Goal: Task Accomplishment & Management: Complete application form

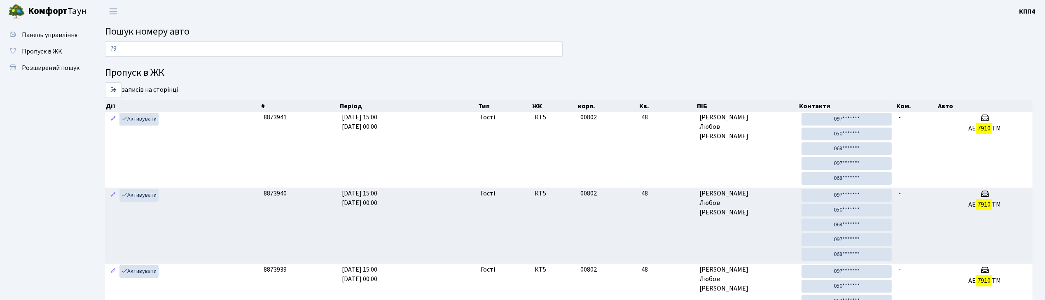
type input "7"
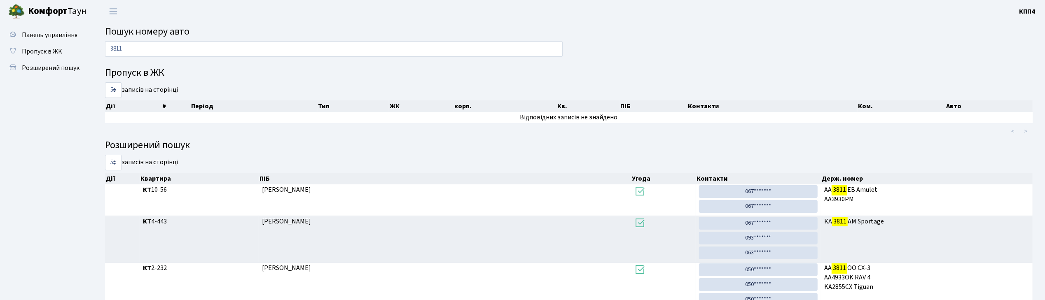
type input "3811"
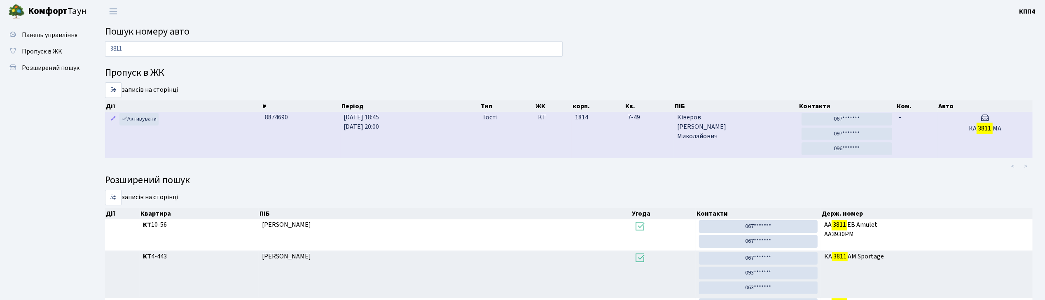
click at [742, 133] on span "Ківеров Ігор Миколайович" at bounding box center [735, 127] width 117 height 28
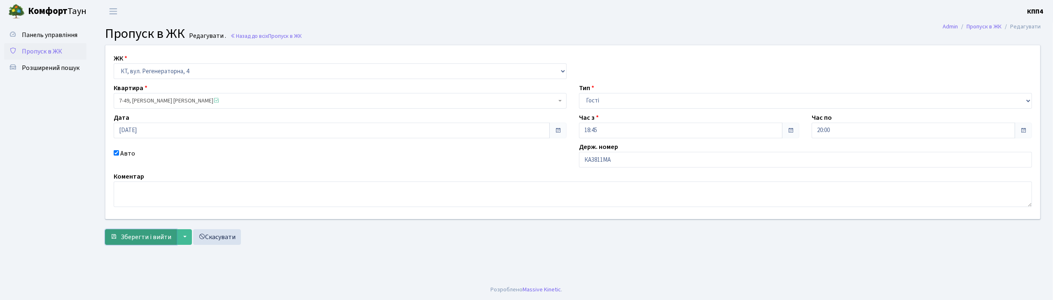
drag, startPoint x: 142, startPoint y: 240, endPoint x: 150, endPoint y: 236, distance: 9.0
click at [147, 238] on span "Зберегти і вийти" at bounding box center [146, 237] width 51 height 9
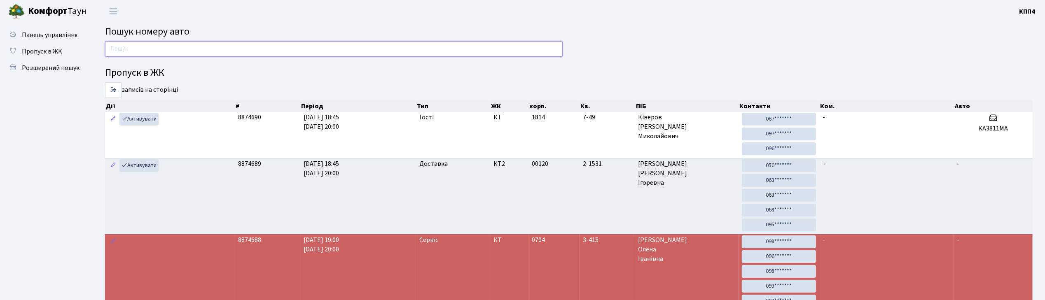
click at [121, 55] on input "text" at bounding box center [333, 49] width 457 height 16
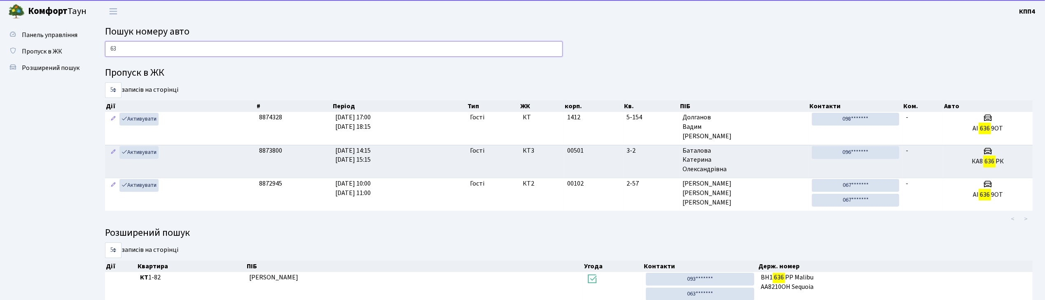
type input "6"
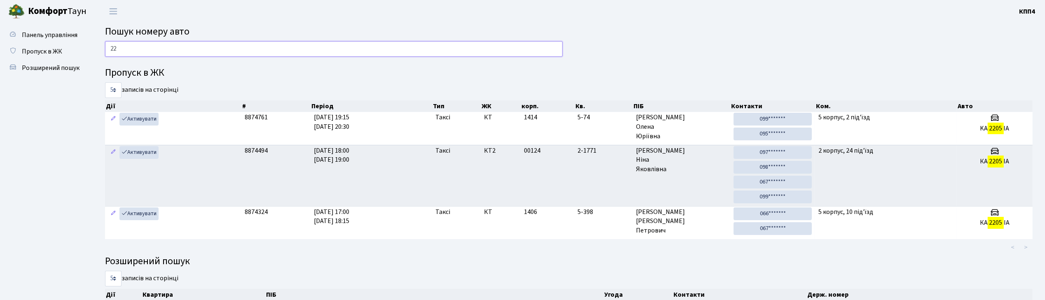
type input "2"
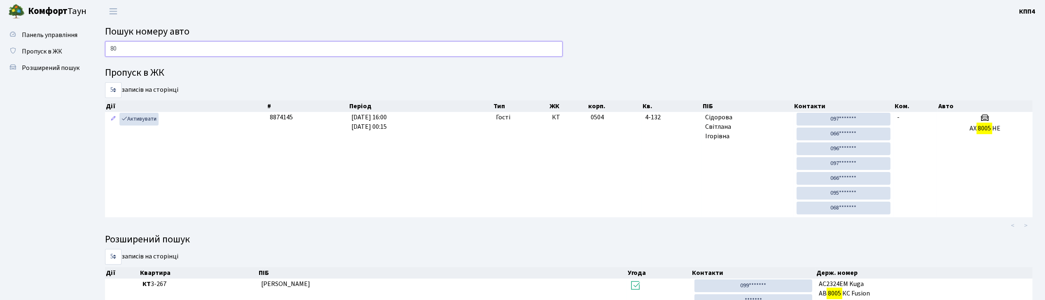
type input "8"
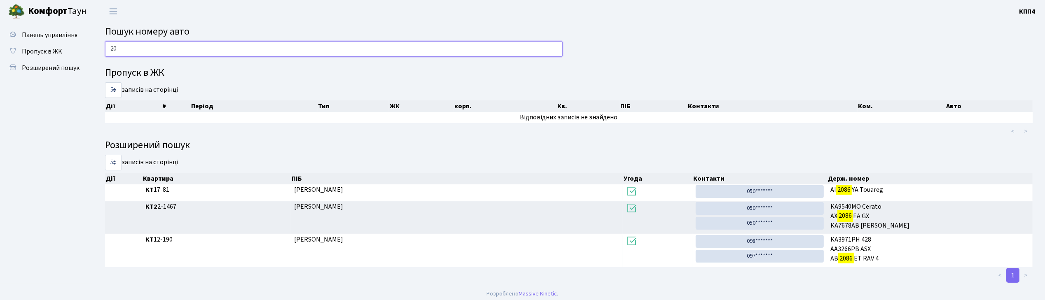
type input "2"
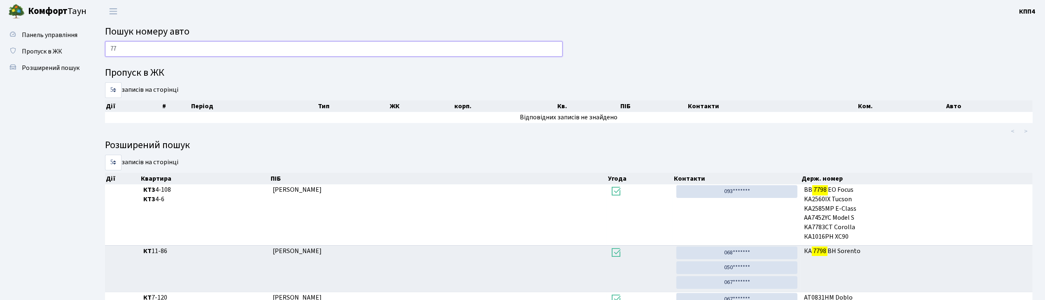
type input "7"
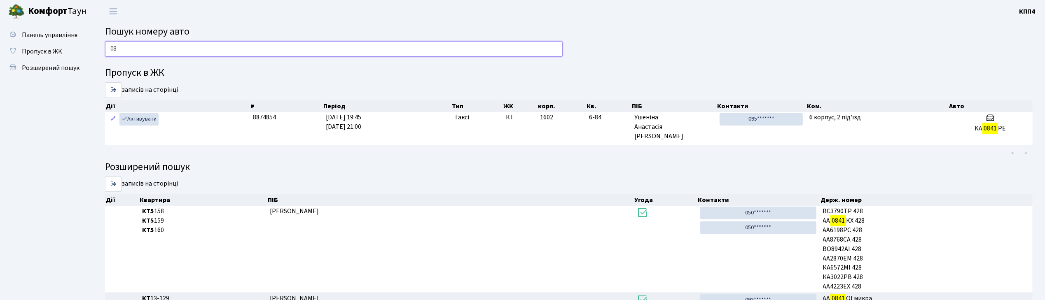
type input "0"
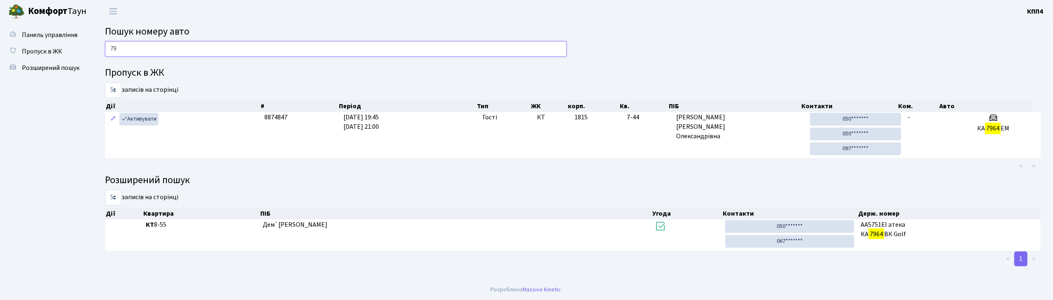
type input "7"
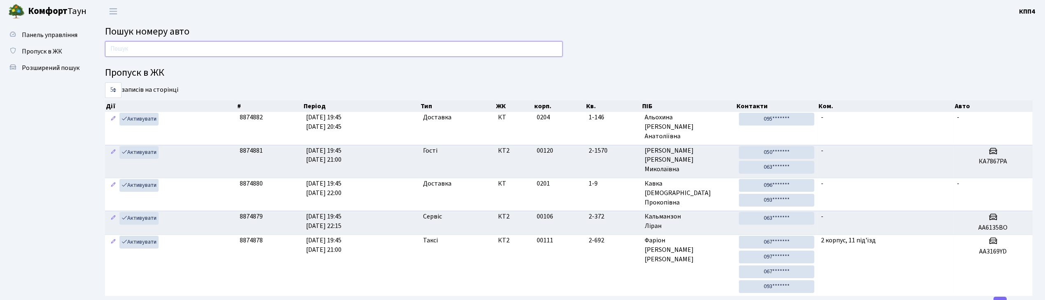
click at [167, 44] on input "text" at bounding box center [333, 49] width 457 height 16
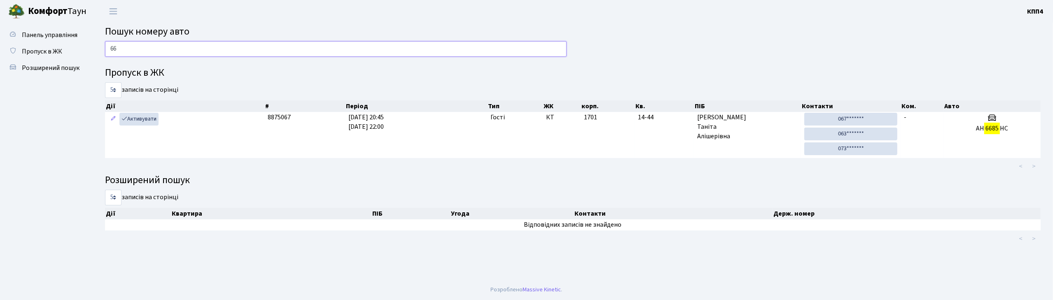
type input "6"
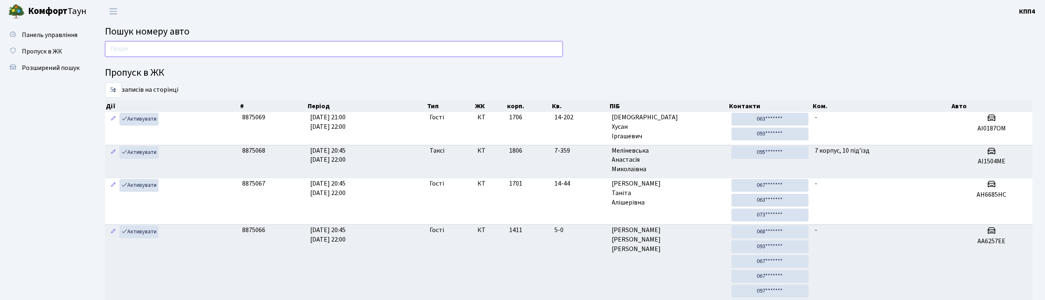
click at [189, 45] on input "text" at bounding box center [333, 49] width 457 height 16
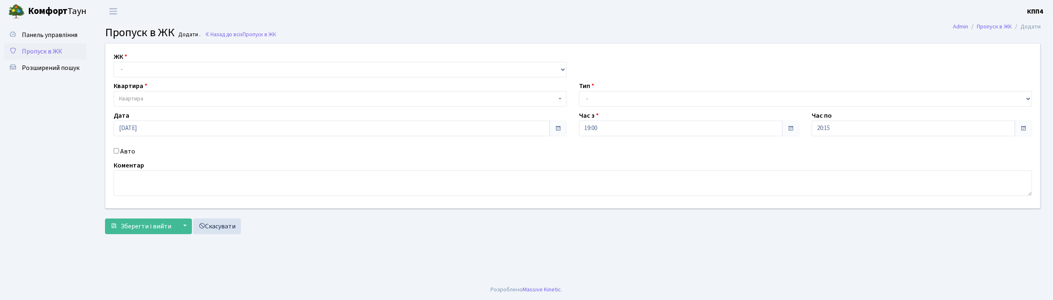
click at [116, 152] on input "Авто" at bounding box center [116, 150] width 5 height 5
checkbox input "true"
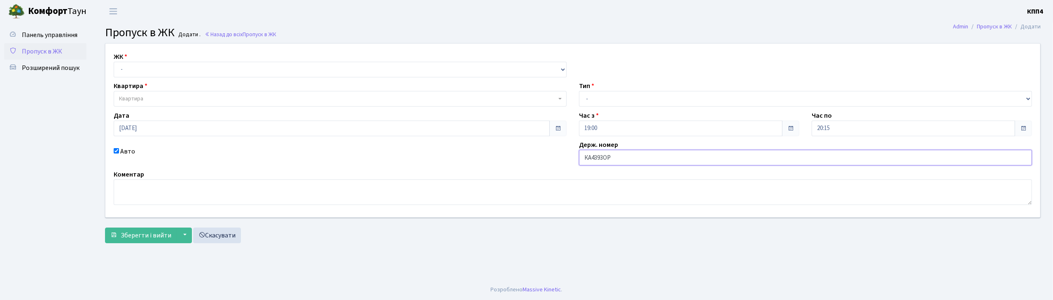
type input "КА4393ОР"
click at [130, 70] on select "- КТ, вул. Регенераторна, 4 КТ2, просп. Соборності, 17 КТ3, вул. Березнева, 16 …" at bounding box center [340, 70] width 453 height 16
select select "271"
click at [114, 62] on select "- КТ, вул. Регенераторна, 4 КТ2, просп. Соборності, 17 КТ3, вул. Березнева, 16 …" at bounding box center [340, 70] width 453 height 16
select select
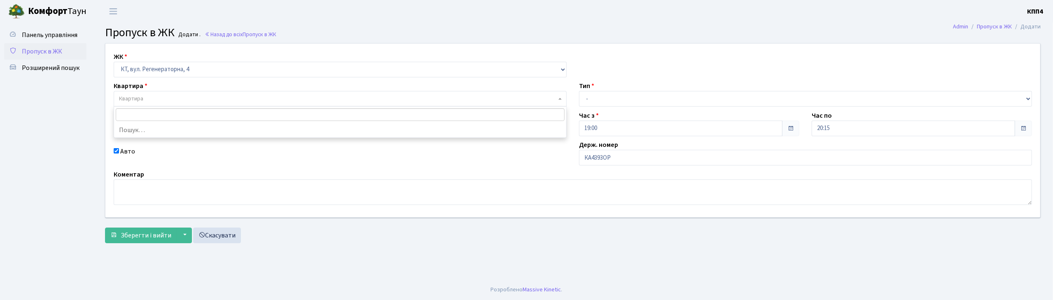
click at [135, 100] on span "Квартира" at bounding box center [131, 99] width 24 height 8
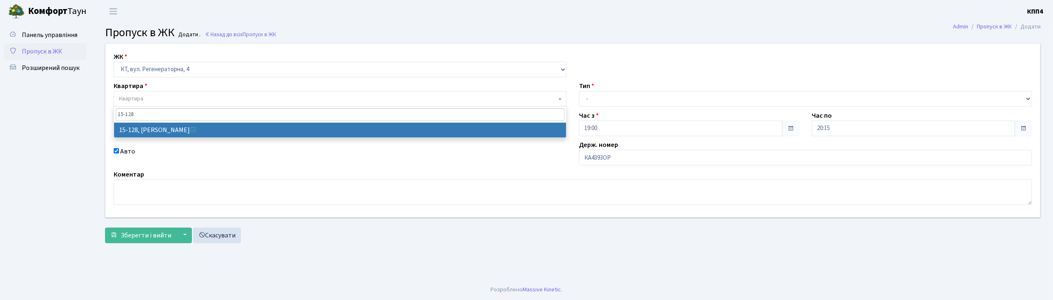
type input "15-128"
select select "8903"
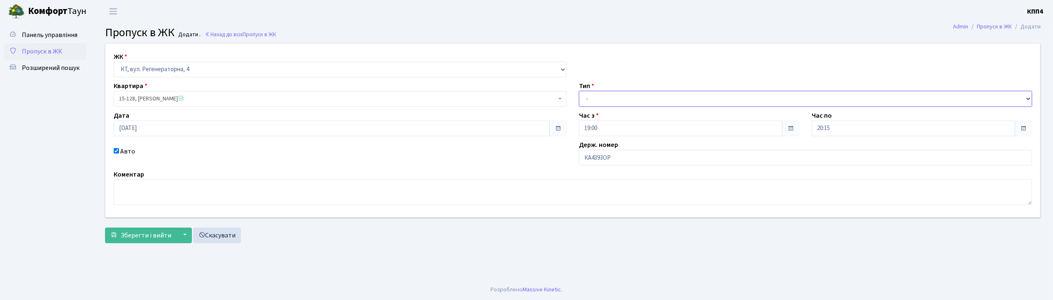
click at [588, 96] on select "- Доставка Таксі Гості Сервіс" at bounding box center [805, 99] width 453 height 16
select select "2"
click at [579, 91] on select "- Доставка Таксі Гості Сервіс" at bounding box center [805, 99] width 453 height 16
click at [129, 240] on span "Зберегти і вийти" at bounding box center [146, 235] width 51 height 9
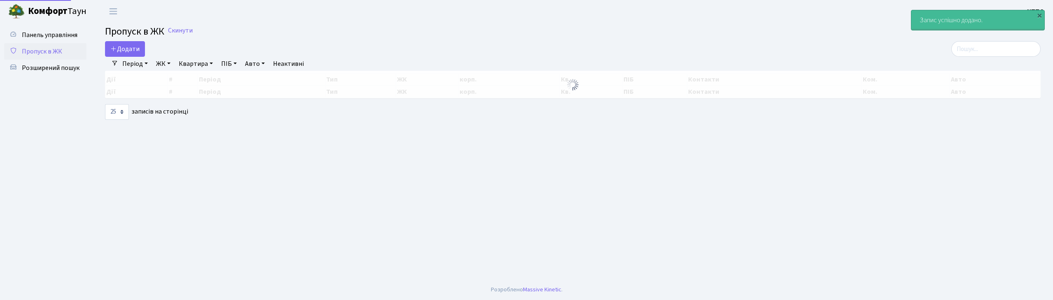
select select "25"
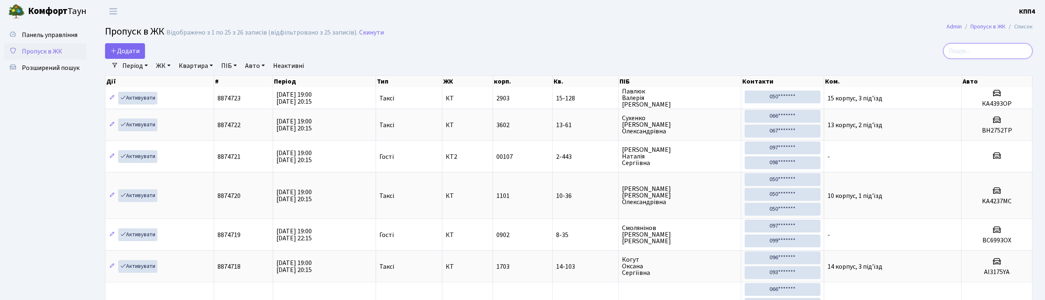
click at [978, 50] on input "search" at bounding box center [987, 51] width 89 height 16
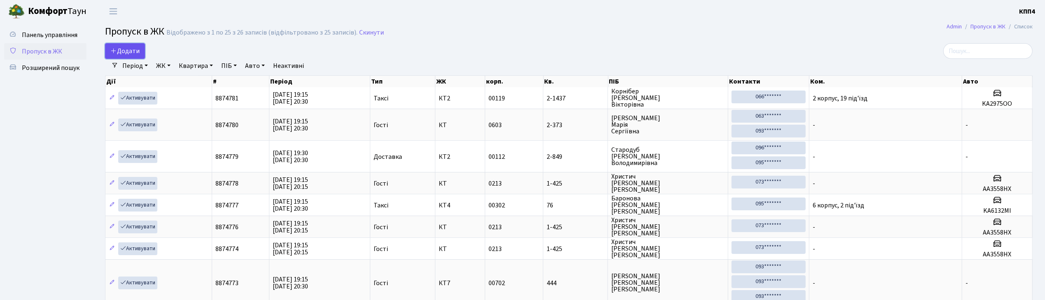
click at [122, 50] on span "Додати" at bounding box center [124, 51] width 29 height 9
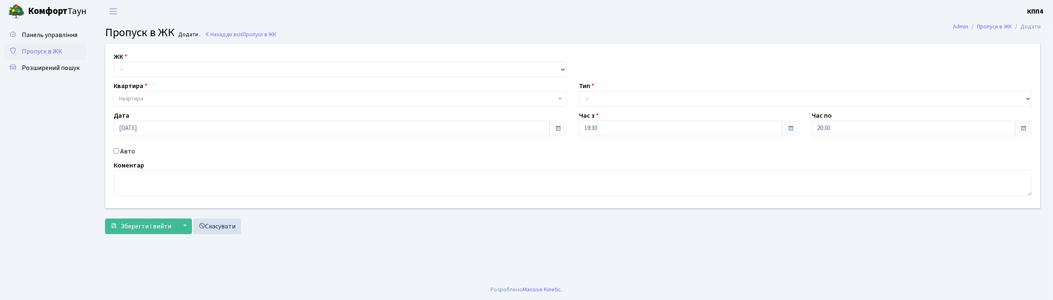
click at [117, 150] on input "Авто" at bounding box center [116, 150] width 5 height 5
checkbox input "true"
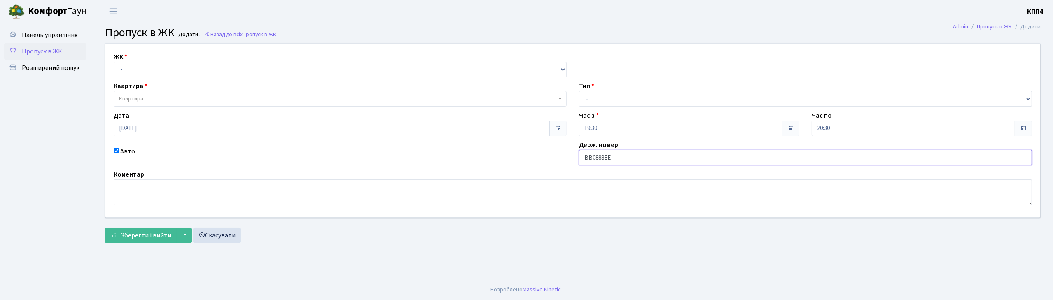
type input "ВВ0888ЕЕ"
click at [128, 69] on select "- КТ, вул. Регенераторна, 4 КТ2, просп. [STREET_ADDRESS] [STREET_ADDRESS] [PERS…" at bounding box center [340, 70] width 453 height 16
select select "271"
click at [114, 62] on select "- КТ, вул. Регенераторна, 4 КТ2, просп. [STREET_ADDRESS] [STREET_ADDRESS] [PERS…" at bounding box center [340, 70] width 453 height 16
select select
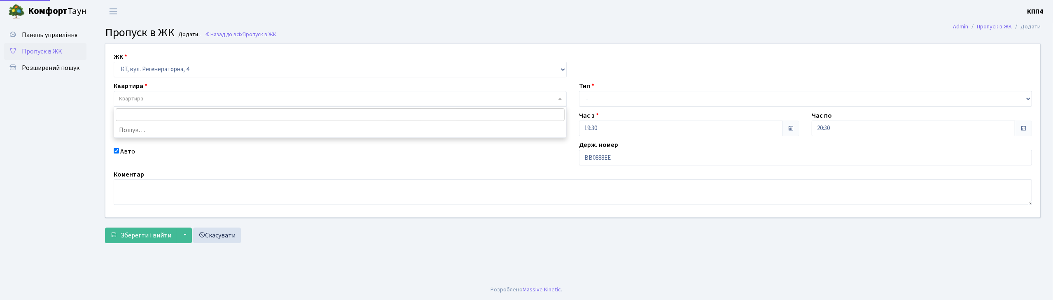
click at [133, 99] on span "Квартира" at bounding box center [131, 99] width 24 height 8
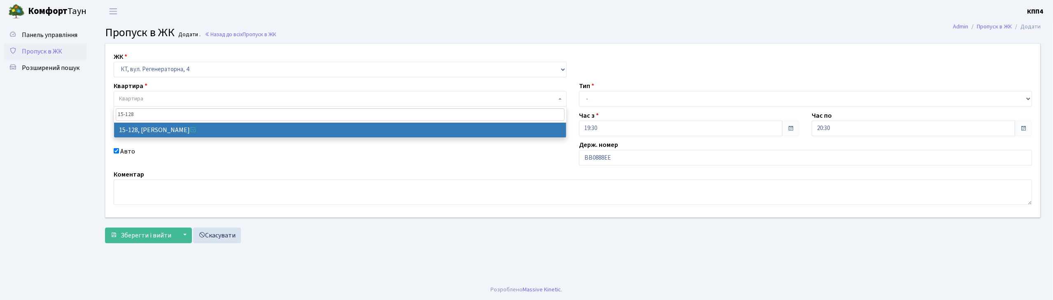
type input "15-128"
select select "8903"
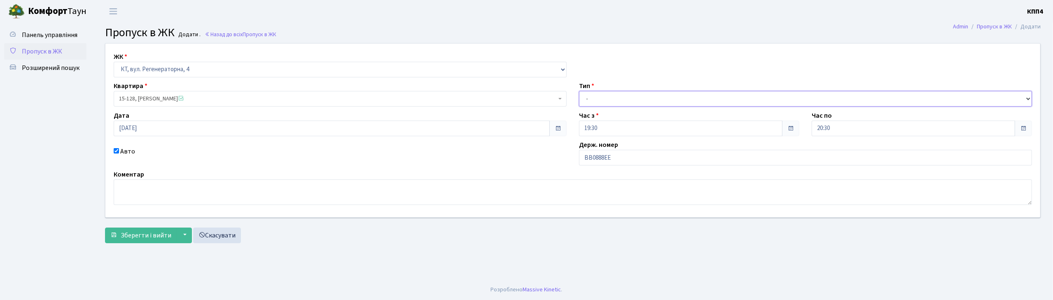
click at [596, 100] on select "- Доставка Таксі Гості Сервіс" at bounding box center [805, 99] width 453 height 16
select select "2"
click at [579, 91] on select "- Доставка Таксі Гості Сервіс" at bounding box center [805, 99] width 453 height 16
click at [129, 233] on span "Зберегти і вийти" at bounding box center [146, 235] width 51 height 9
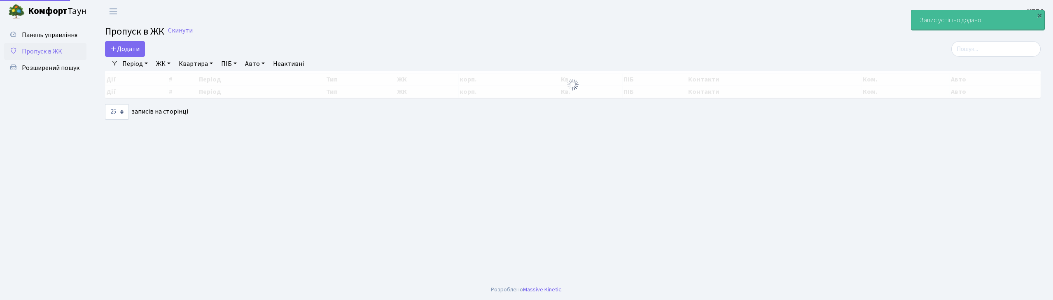
select select "25"
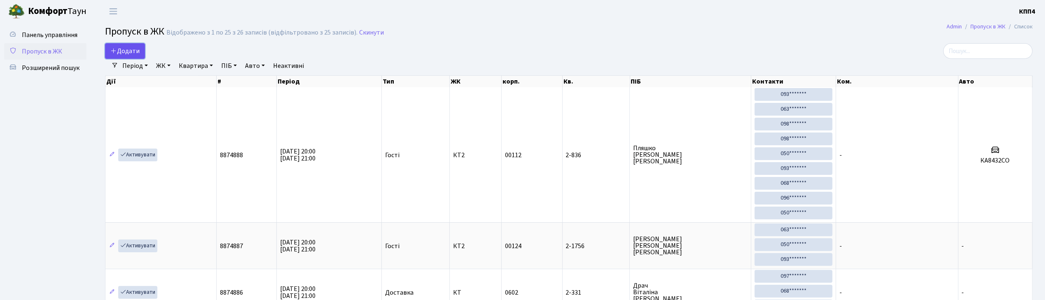
click at [126, 49] on span "Додати" at bounding box center [124, 51] width 29 height 9
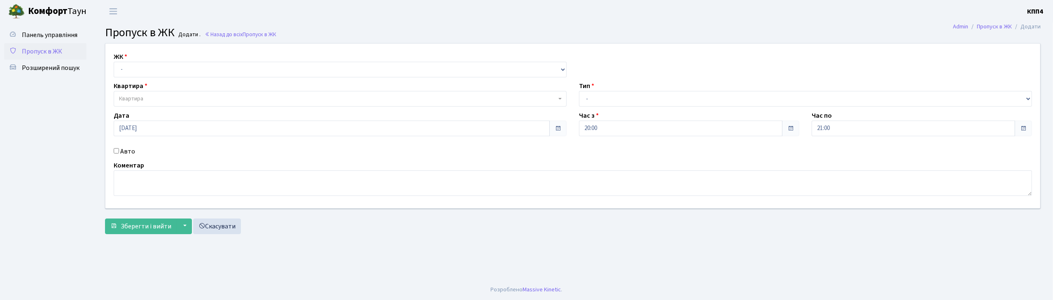
click at [117, 148] on input "Авто" at bounding box center [116, 150] width 5 height 5
checkbox input "true"
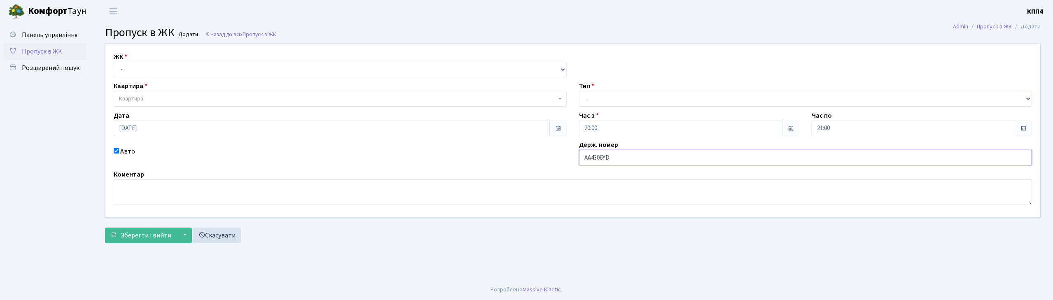
type input "АА4306YD"
click at [126, 65] on select "- КТ, вул. Регенераторна, 4 КТ2, просп. Соборності, 17 КТ3, вул. Березнева, 16 …" at bounding box center [340, 70] width 453 height 16
select select "271"
click at [114, 62] on select "- КТ, вул. Регенераторна, 4 КТ2, просп. Соборності, 17 КТ3, вул. Березнева, 16 …" at bounding box center [340, 70] width 453 height 16
select select
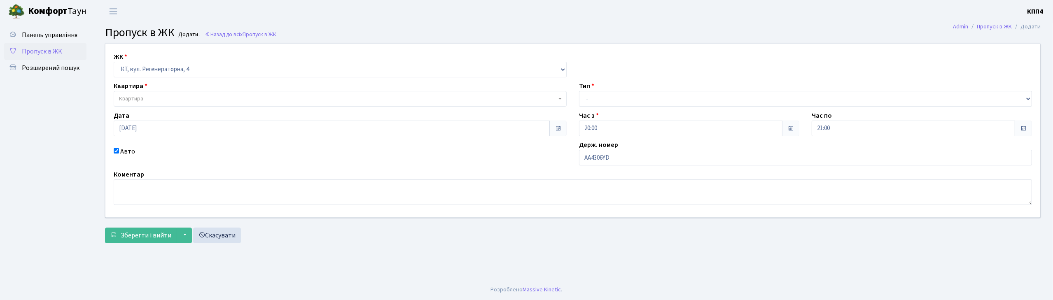
click at [139, 101] on span "Квартира" at bounding box center [131, 99] width 24 height 8
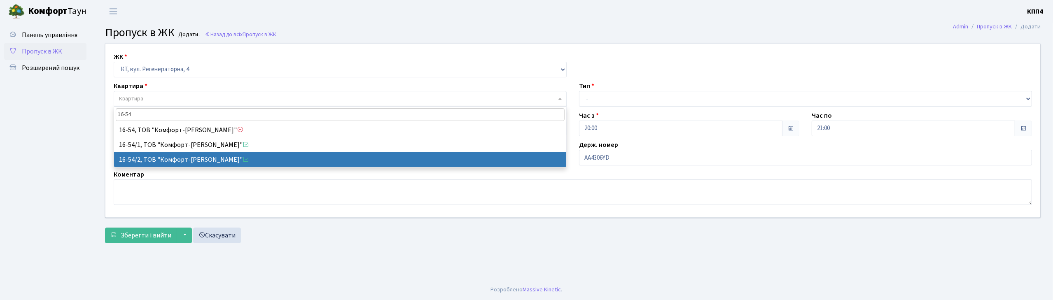
type input "16-54"
select select "15032"
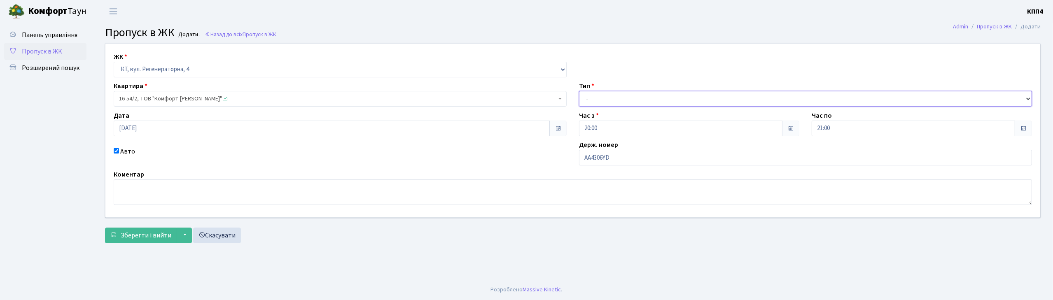
click at [598, 99] on select "- Доставка Таксі Гості Сервіс" at bounding box center [805, 99] width 453 height 16
select select "2"
click at [579, 91] on select "- Доставка Таксі Гості Сервіс" at bounding box center [805, 99] width 453 height 16
click at [164, 230] on button "Зберегти і вийти" at bounding box center [141, 236] width 72 height 16
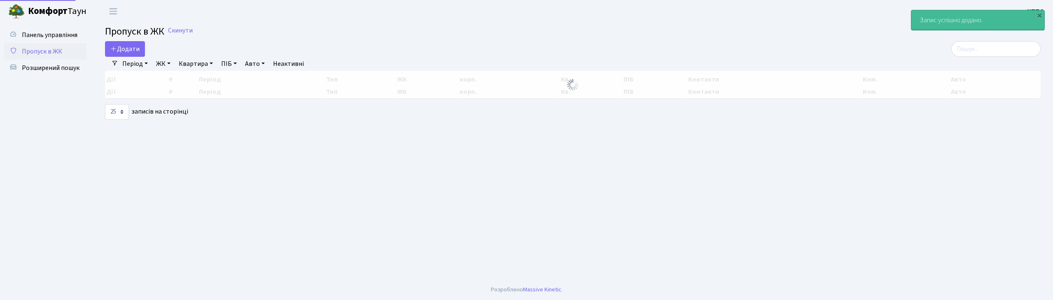
select select "25"
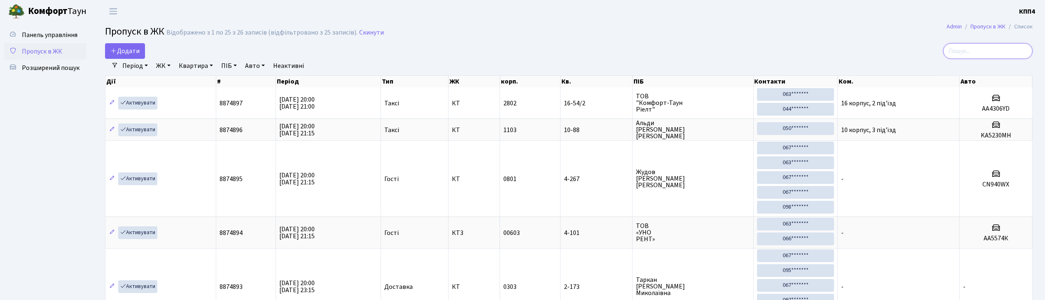
click at [995, 45] on input "search" at bounding box center [987, 51] width 89 height 16
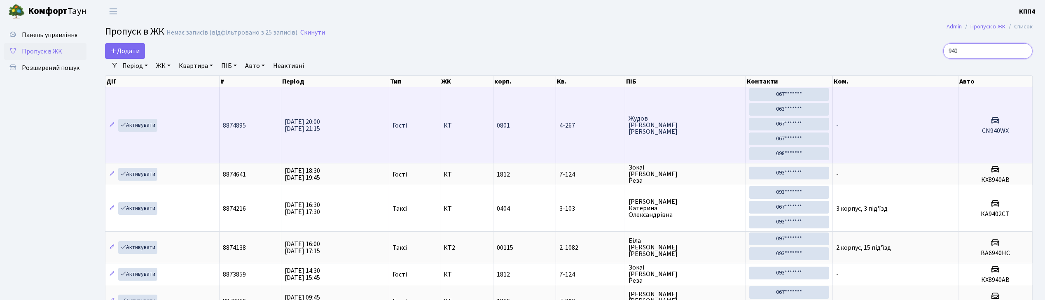
type input "940"
click at [694, 118] on span "Жудов Андрій Євгенович" at bounding box center [685, 125] width 114 height 20
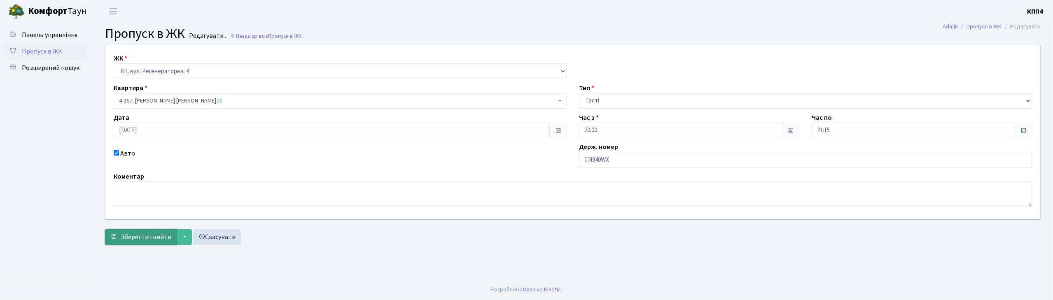
click at [155, 238] on span "Зберегти і вийти" at bounding box center [146, 237] width 51 height 9
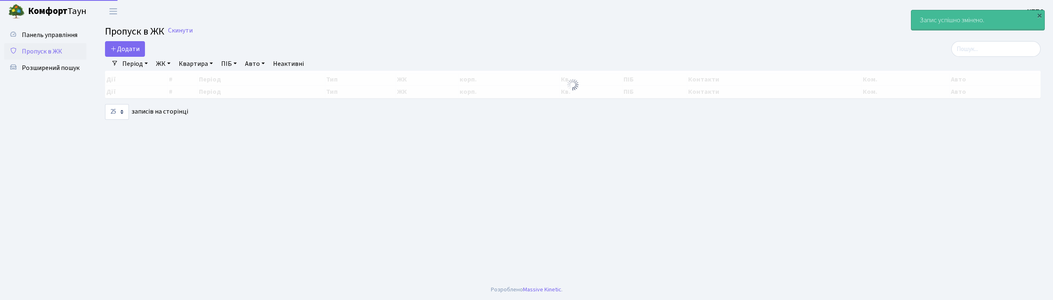
select select "25"
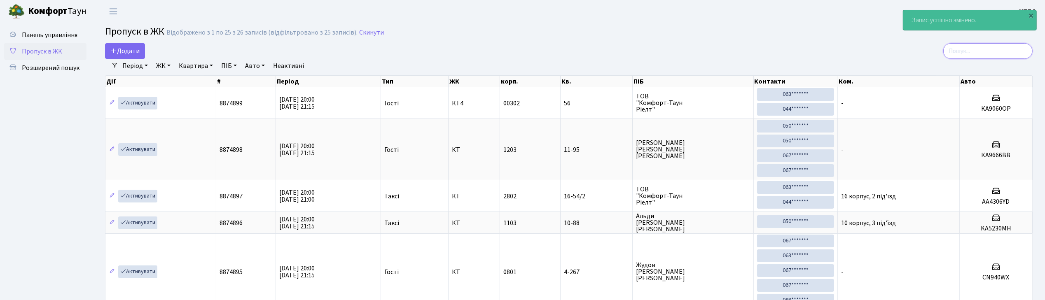
click at [964, 54] on input "search" at bounding box center [987, 51] width 89 height 16
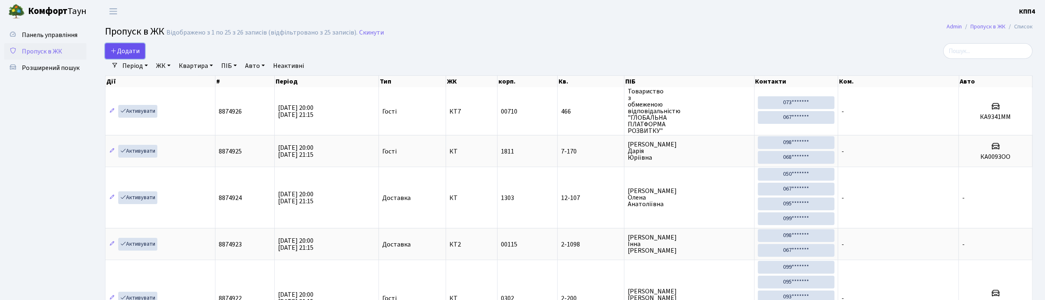
click at [126, 48] on span "Додати" at bounding box center [124, 51] width 29 height 9
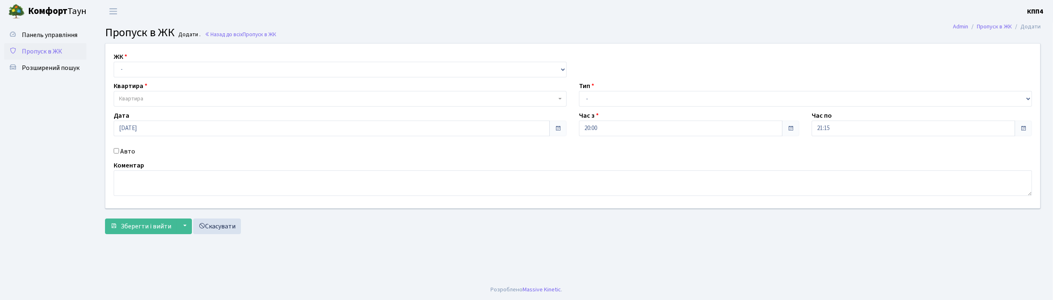
click at [116, 151] on input "Авто" at bounding box center [116, 150] width 5 height 5
checkbox input "true"
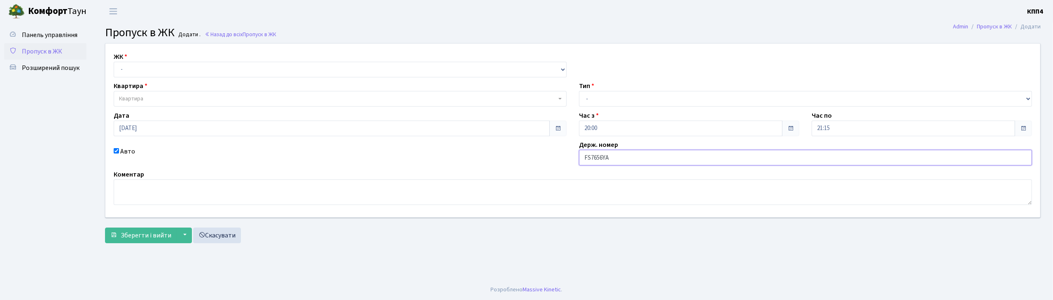
click at [590, 157] on input "FS7656YA" at bounding box center [805, 158] width 453 height 16
type input "АІ7656YA"
click at [139, 70] on select "- КТ, вул. Регенераторна, 4 КТ2, просп. [STREET_ADDRESS] [STREET_ADDRESS] [PERS…" at bounding box center [340, 70] width 453 height 16
select select "271"
click at [114, 62] on select "- КТ, вул. Регенераторна, 4 КТ2, просп. [STREET_ADDRESS] [STREET_ADDRESS] [PERS…" at bounding box center [340, 70] width 453 height 16
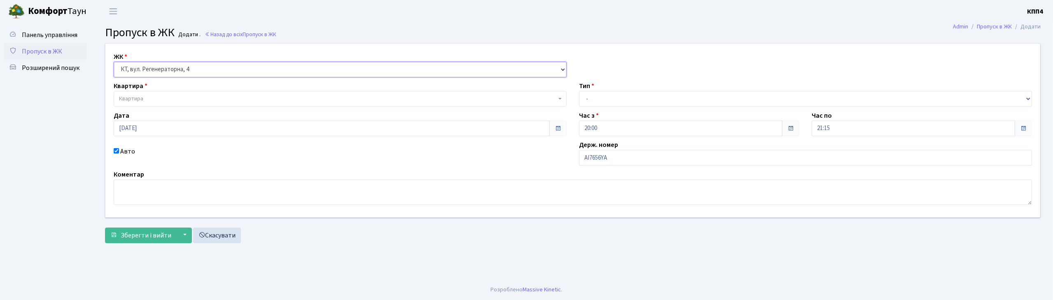
select select
click at [143, 98] on span "Квартира" at bounding box center [131, 99] width 24 height 8
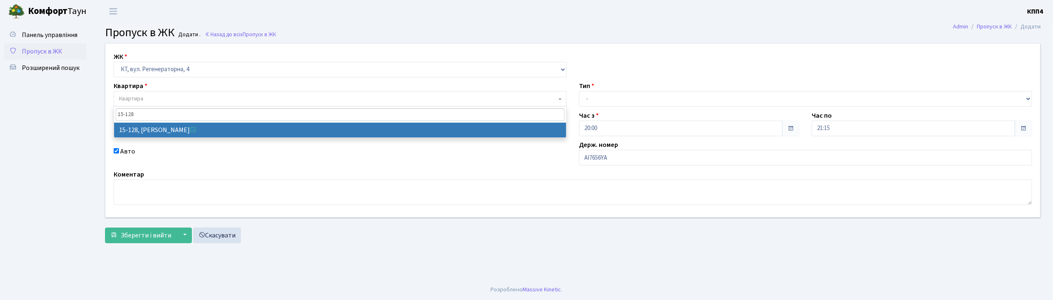
type input "15-128"
select select "8903"
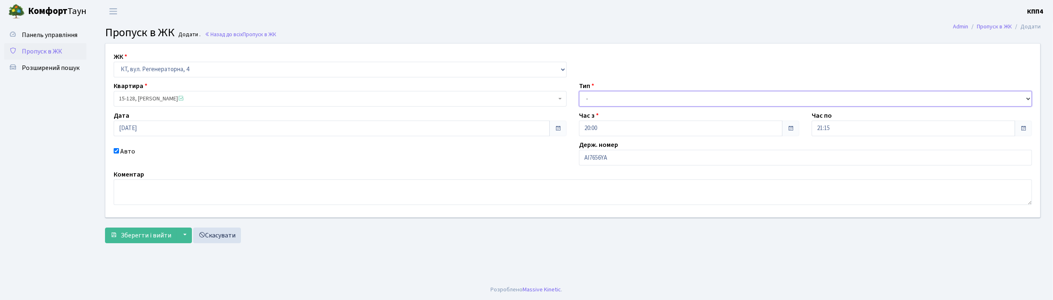
click at [606, 97] on select "- Доставка Таксі Гості Сервіс" at bounding box center [805, 99] width 453 height 16
select select "2"
click at [579, 91] on select "- Доставка Таксі Гості Сервіс" at bounding box center [805, 99] width 453 height 16
click at [139, 238] on span "Зберегти і вийти" at bounding box center [146, 235] width 51 height 9
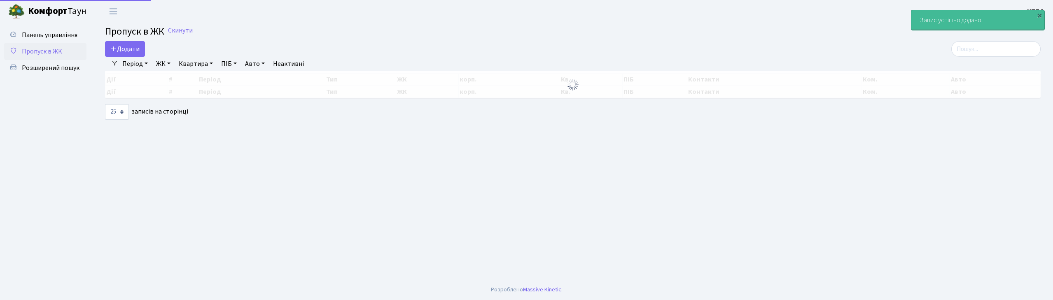
select select "25"
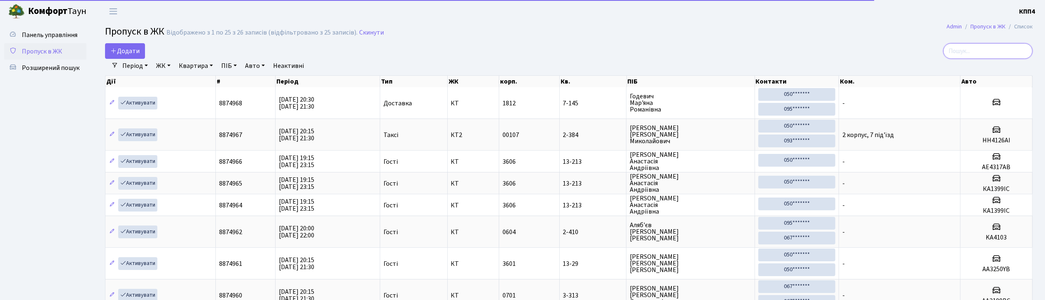
click at [971, 48] on input "search" at bounding box center [987, 51] width 89 height 16
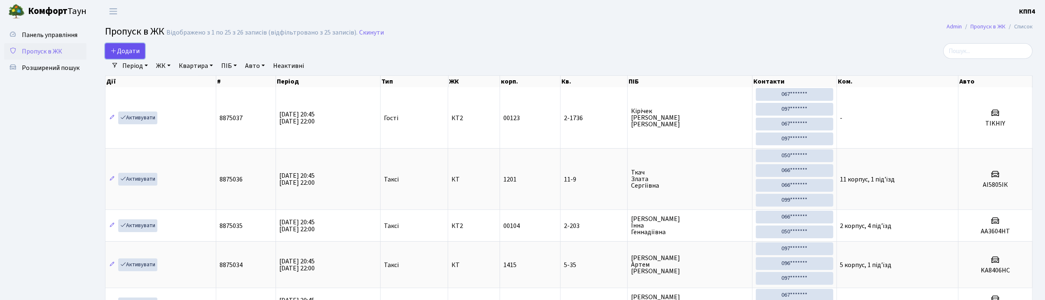
click at [127, 54] on span "Додати" at bounding box center [124, 51] width 29 height 9
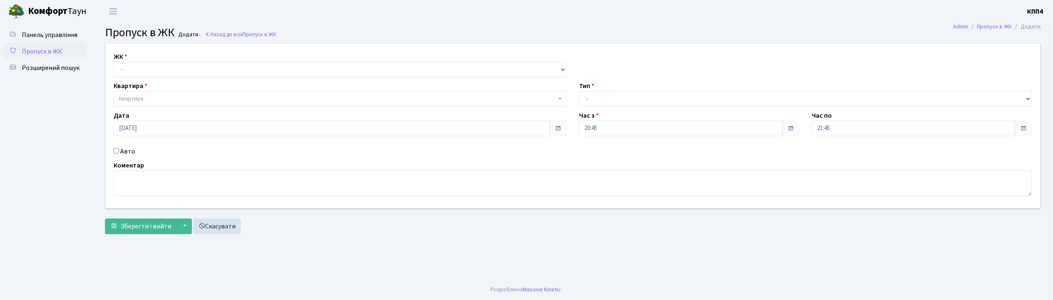
click at [117, 151] on input "Авто" at bounding box center [116, 150] width 5 height 5
checkbox input "true"
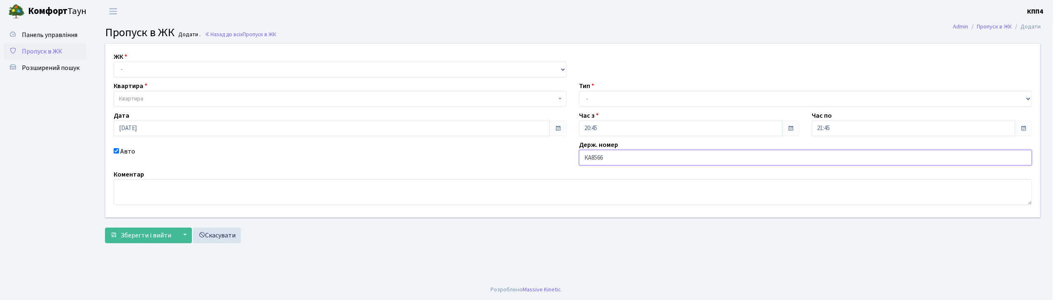
type input "КА8566ІН"
click at [623, 96] on select "- Доставка Таксі Гості Сервіс" at bounding box center [805, 99] width 453 height 16
select select "3"
click at [579, 91] on select "- Доставка Таксі Гості Сервіс" at bounding box center [805, 99] width 453 height 16
click at [246, 72] on select "- КТ, вул. Регенераторна, 4 КТ2, просп. Соборності, 17 КТ3, вул. Березнева, 16 …" at bounding box center [340, 70] width 453 height 16
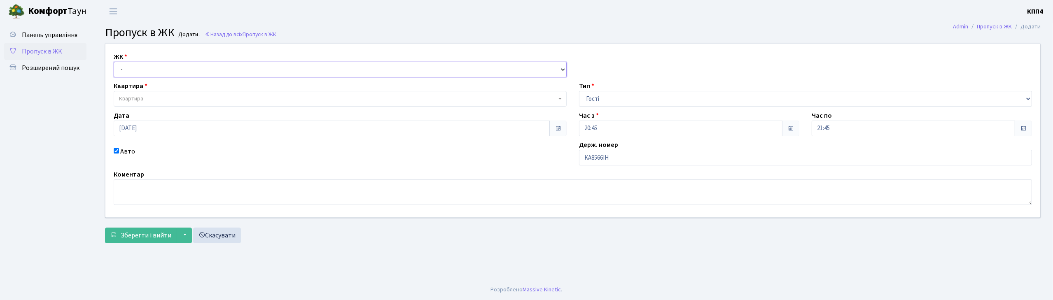
select select "271"
click at [114, 62] on select "- КТ, вул. Регенераторна, 4 КТ2, просп. Соборності, 17 КТ3, вул. Березнева, 16 …" at bounding box center [340, 70] width 453 height 16
select select
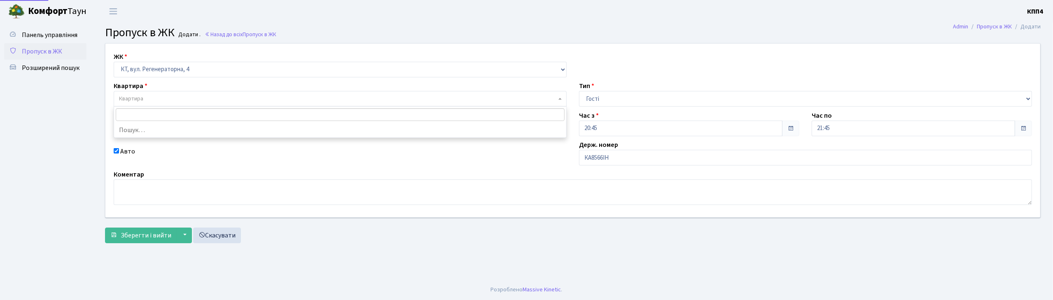
click at [213, 99] on span "Квартира" at bounding box center [337, 99] width 437 height 8
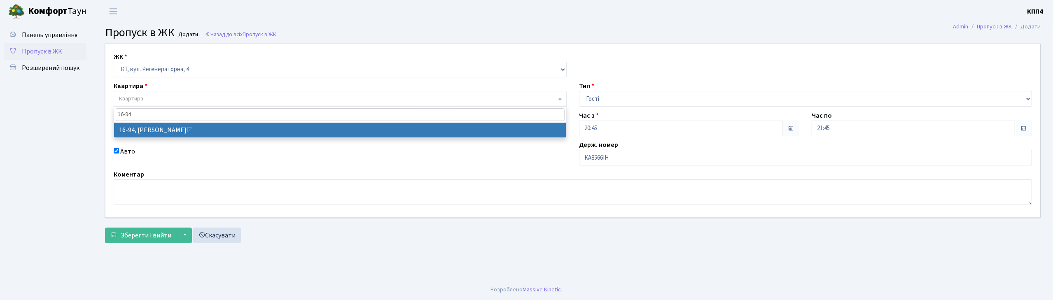
type input "16-94"
select select "8655"
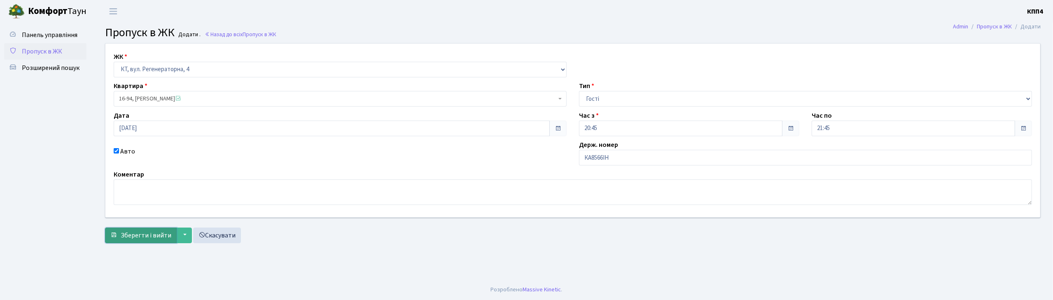
click at [153, 236] on span "Зберегти і вийти" at bounding box center [146, 235] width 51 height 9
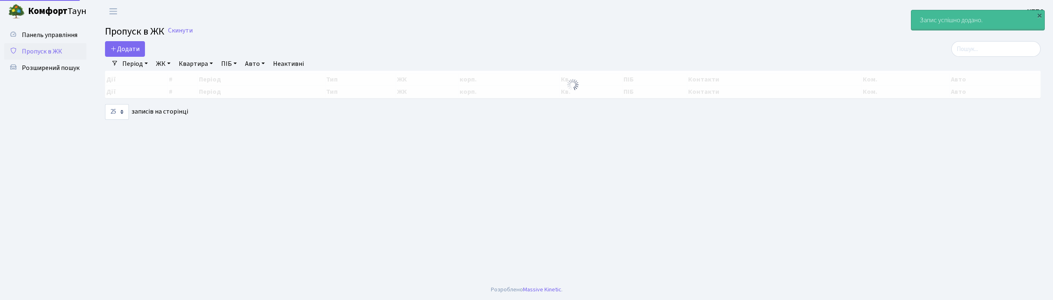
select select "25"
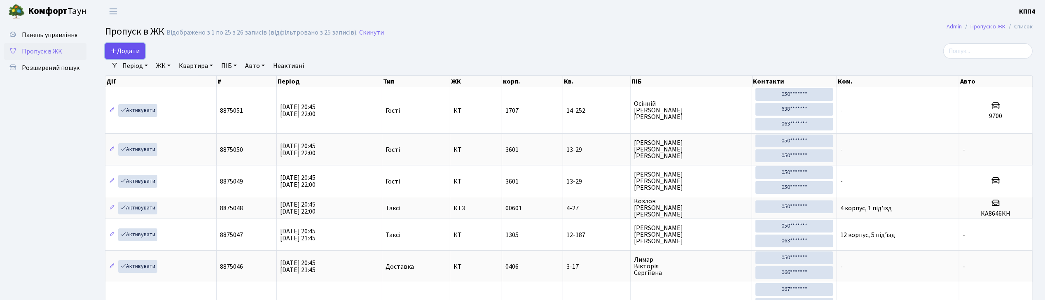
click at [129, 49] on span "Додати" at bounding box center [124, 51] width 29 height 9
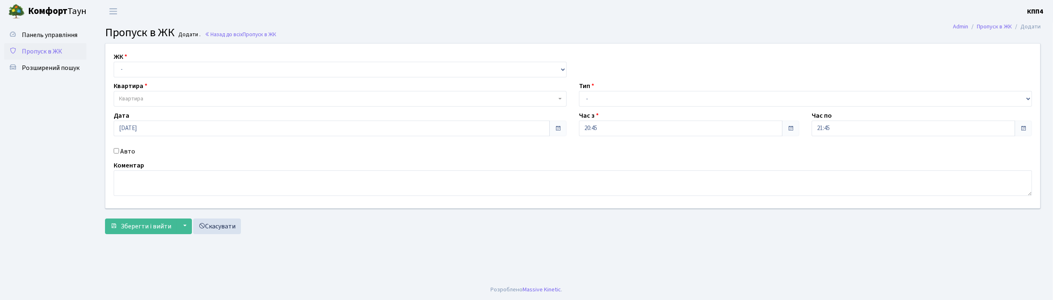
click at [116, 150] on input "Авто" at bounding box center [116, 150] width 5 height 5
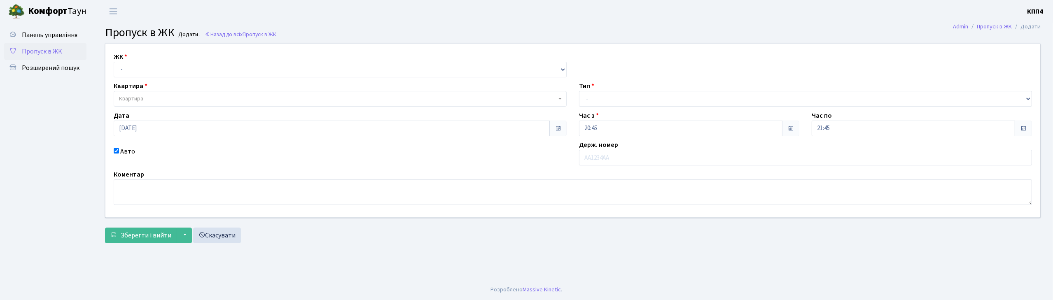
click at [115, 151] on input "Авто" at bounding box center [116, 150] width 5 height 5
checkbox input "false"
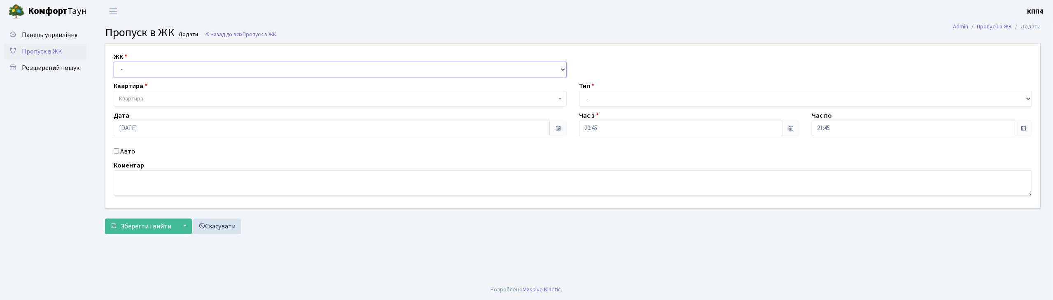
click at [147, 71] on select "- КТ, вул. Регенераторна, 4 КТ2, просп. [STREET_ADDRESS] [STREET_ADDRESS] [PERS…" at bounding box center [340, 70] width 453 height 16
select select "271"
click at [114, 62] on select "- КТ, вул. Регенераторна, 4 КТ2, просп. Соборності, 17 КТ3, вул. Березнева, 16 …" at bounding box center [340, 70] width 453 height 16
select select
click at [117, 152] on input "Авто" at bounding box center [116, 150] width 5 height 5
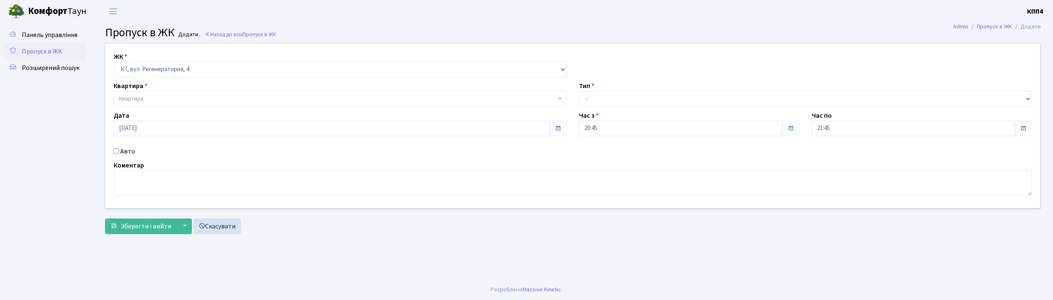
checkbox input "true"
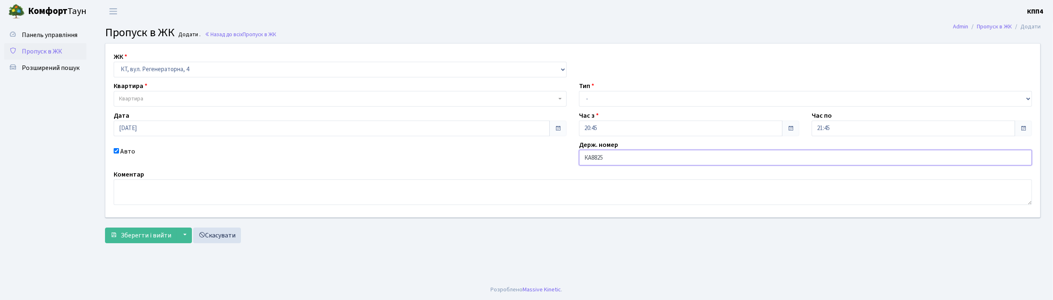
type input "КА8825ОТ"
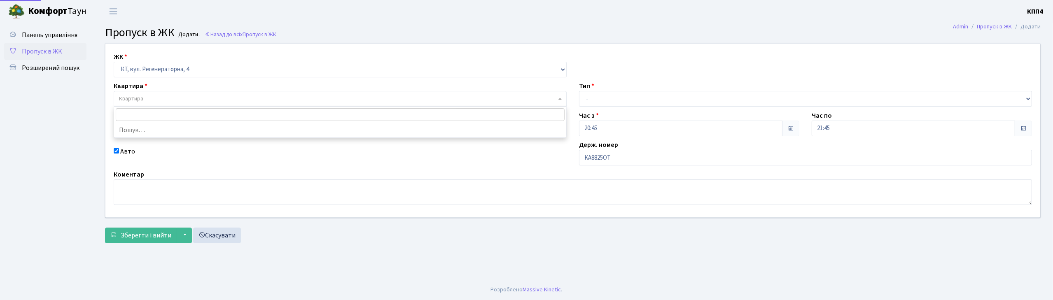
click at [191, 100] on span "Квартира" at bounding box center [337, 99] width 437 height 8
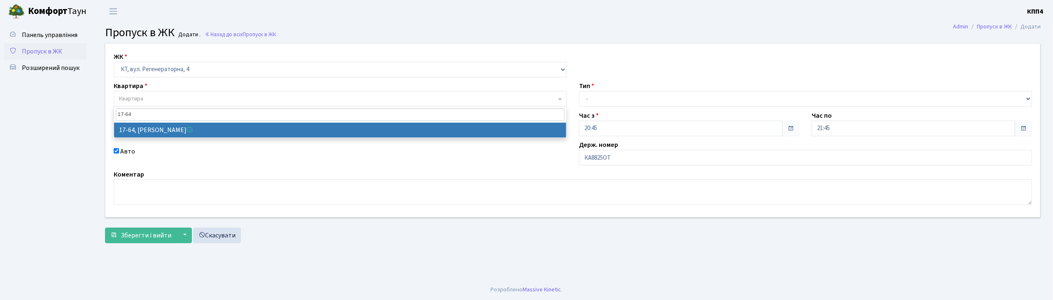
type input "17-64"
select select "9018"
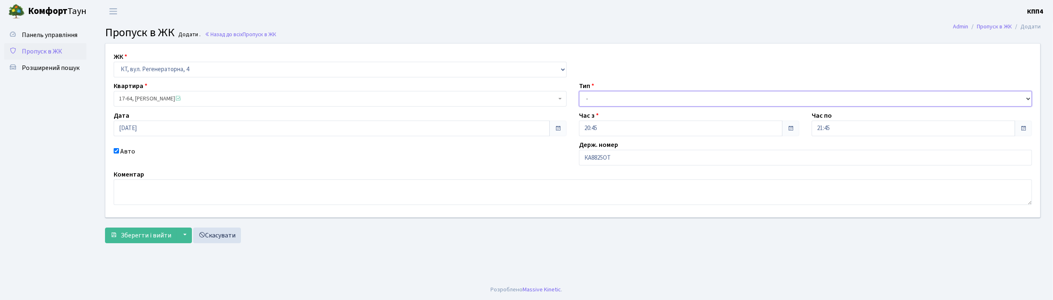
click at [649, 95] on select "- Доставка Таксі Гості Сервіс" at bounding box center [805, 99] width 453 height 16
select select "1"
click at [579, 91] on select "- Доставка Таксі Гості Сервіс" at bounding box center [805, 99] width 453 height 16
click at [132, 238] on span "Зберегти і вийти" at bounding box center [146, 235] width 51 height 9
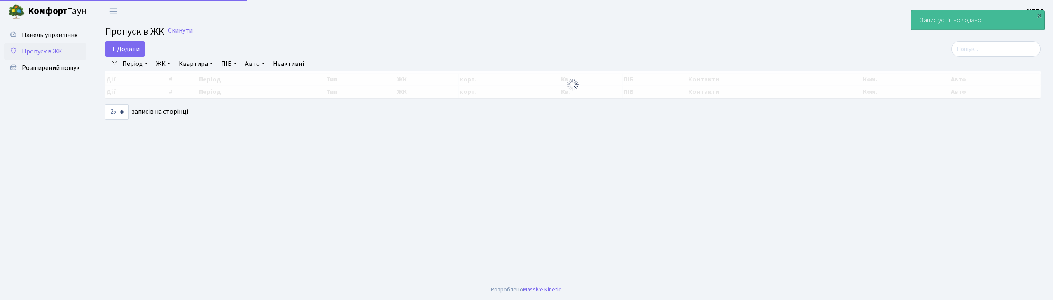
select select "25"
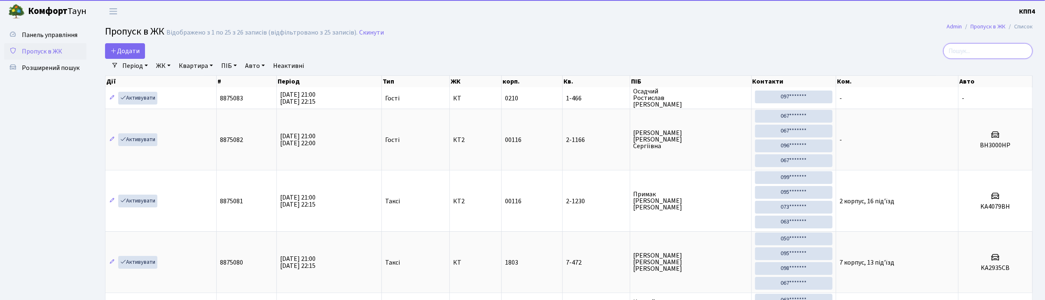
click at [1014, 52] on input "search" at bounding box center [987, 51] width 89 height 16
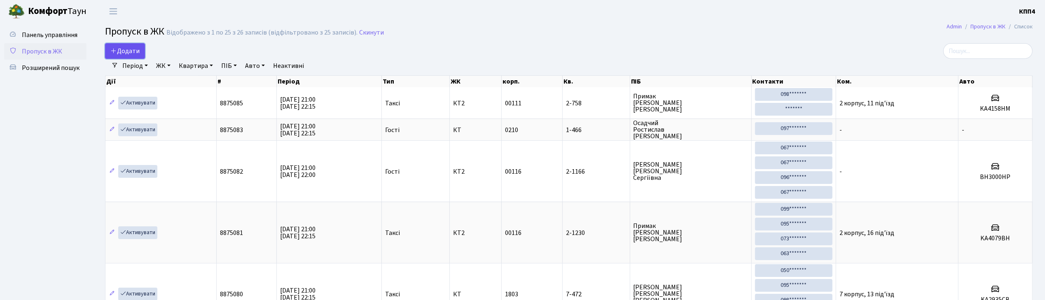
click at [131, 51] on span "Додати" at bounding box center [124, 51] width 29 height 9
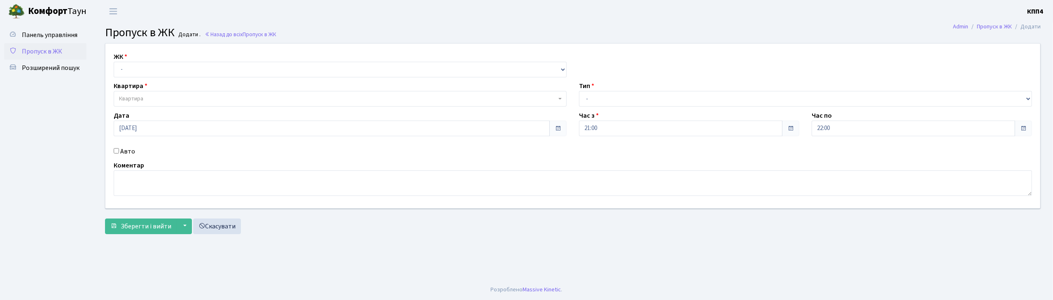
click at [55, 49] on span "Пропуск в ЖК" at bounding box center [42, 51] width 40 height 9
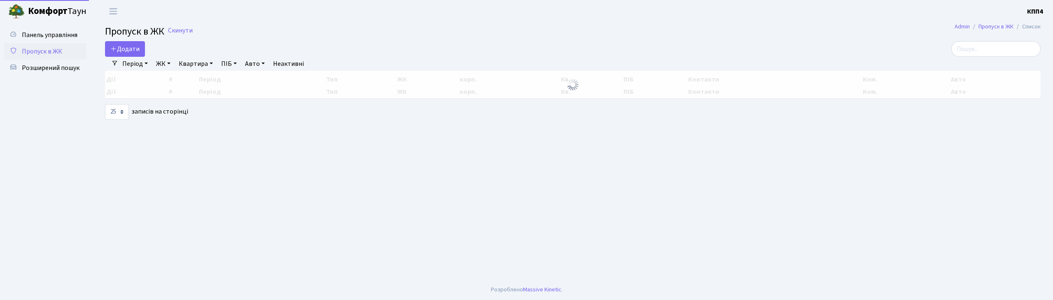
select select "25"
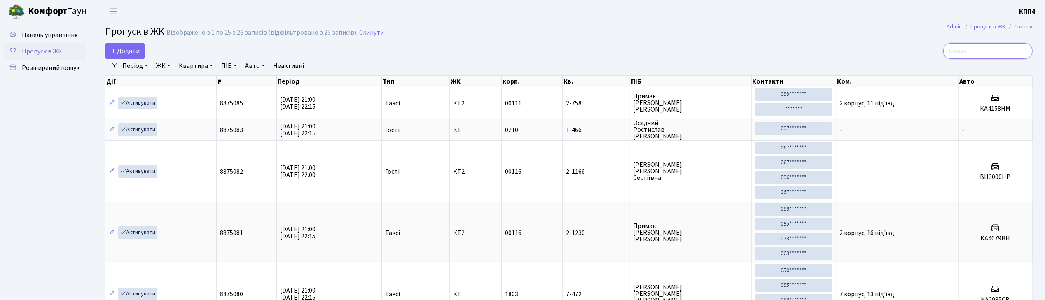
click at [982, 49] on input "search" at bounding box center [987, 51] width 89 height 16
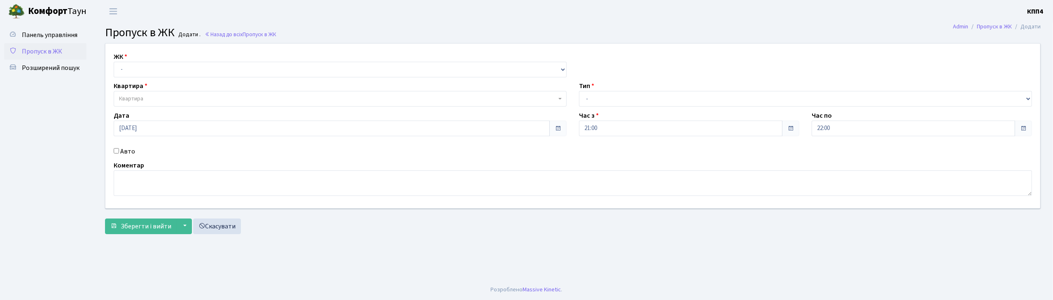
click at [116, 152] on input "Авто" at bounding box center [116, 150] width 5 height 5
checkbox input "true"
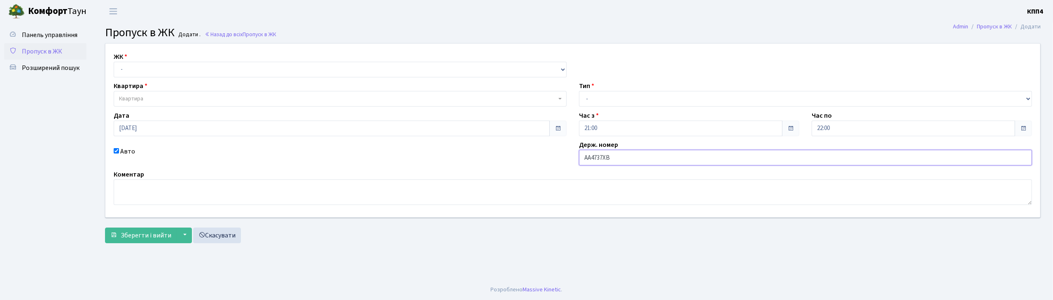
type input "АА4737ХВ"
click at [131, 69] on select "- КТ, вул. Регенераторна, 4 КТ2, просп. [STREET_ADDRESS] [STREET_ADDRESS] [PERS…" at bounding box center [340, 70] width 453 height 16
select select "271"
click at [114, 62] on select "- КТ, вул. Регенераторна, 4 КТ2, просп. [STREET_ADDRESS] [STREET_ADDRESS] [PERS…" at bounding box center [340, 70] width 453 height 16
select select
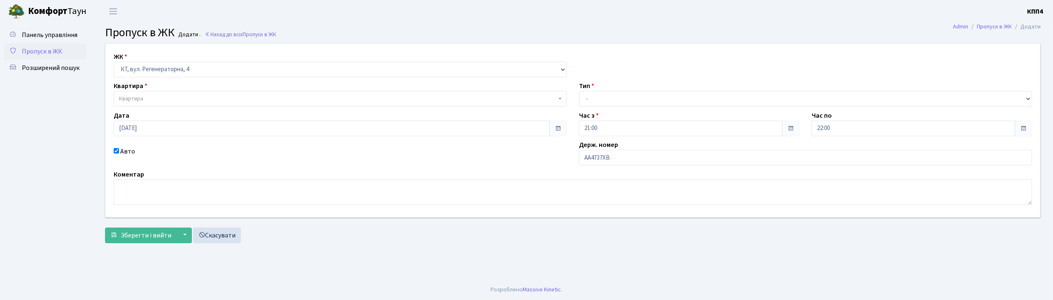
click at [131, 99] on span "Квартира" at bounding box center [131, 99] width 24 height 8
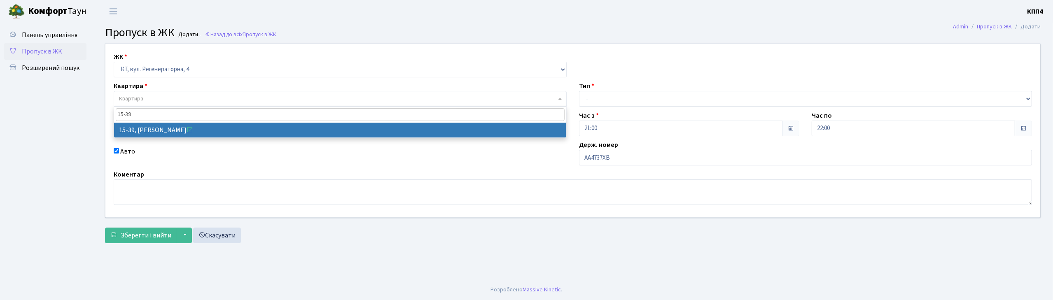
type input "15-39"
select select "8814"
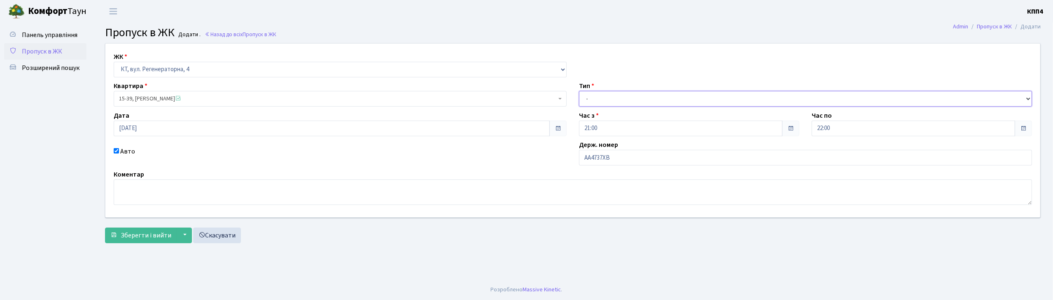
drag, startPoint x: 657, startPoint y: 97, endPoint x: 657, endPoint y: 105, distance: 8.2
click at [657, 97] on select "- Доставка Таксі Гості Сервіс" at bounding box center [805, 99] width 453 height 16
select select "2"
click at [579, 91] on select "- Доставка Таксі Гості Сервіс" at bounding box center [805, 99] width 453 height 16
click at [152, 233] on span "Зберегти і вийти" at bounding box center [146, 235] width 51 height 9
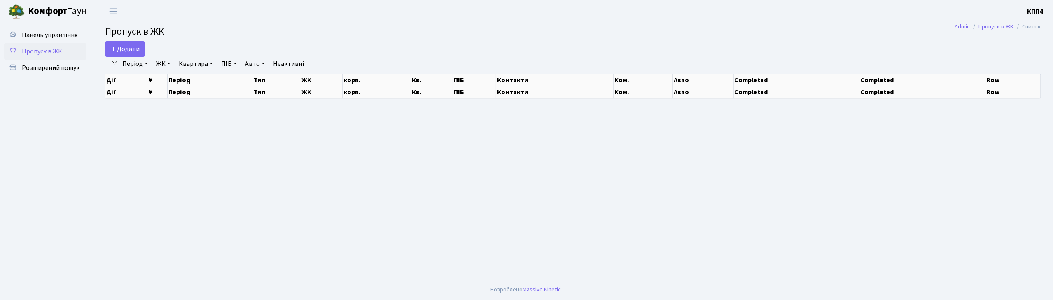
select select "25"
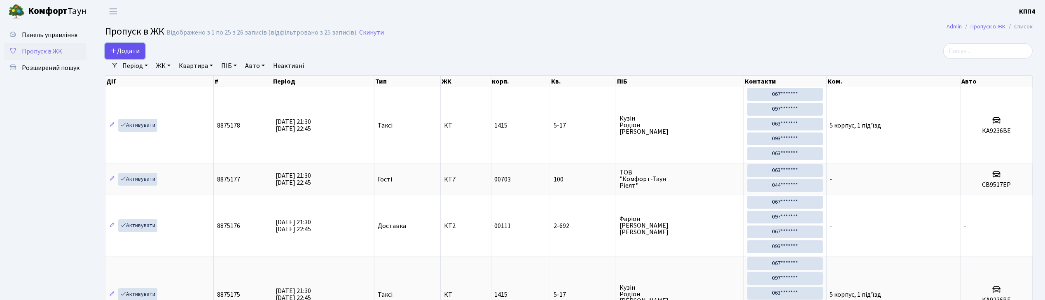
click at [127, 53] on span "Додати" at bounding box center [124, 51] width 29 height 9
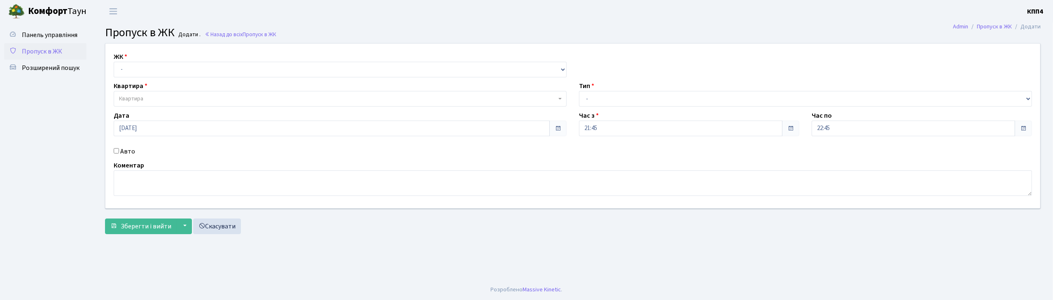
click at [116, 150] on input "Авто" at bounding box center [116, 150] width 5 height 5
checkbox input "true"
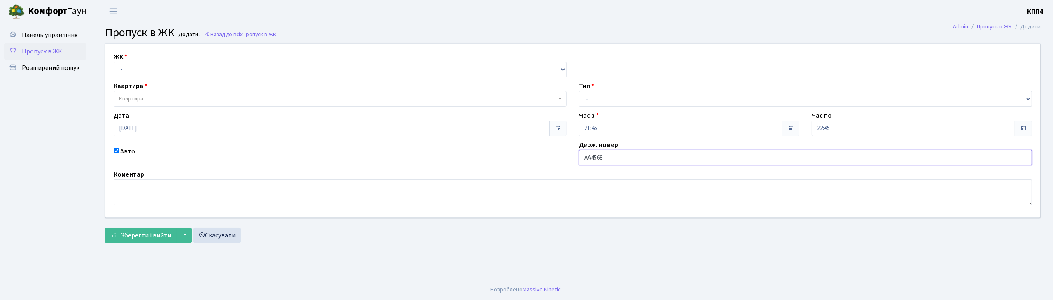
type input "[DEMOGRAPHIC_DATA]"
click at [146, 72] on select "- КТ, вул. Регенераторна, 4 КТ2, просп. [STREET_ADDRESS] [STREET_ADDRESS] [PERS…" at bounding box center [340, 70] width 453 height 16
select select "271"
click at [114, 62] on select "- КТ, вул. Регенераторна, 4 КТ2, просп. [STREET_ADDRESS] [STREET_ADDRESS] [PERS…" at bounding box center [340, 70] width 453 height 16
select select
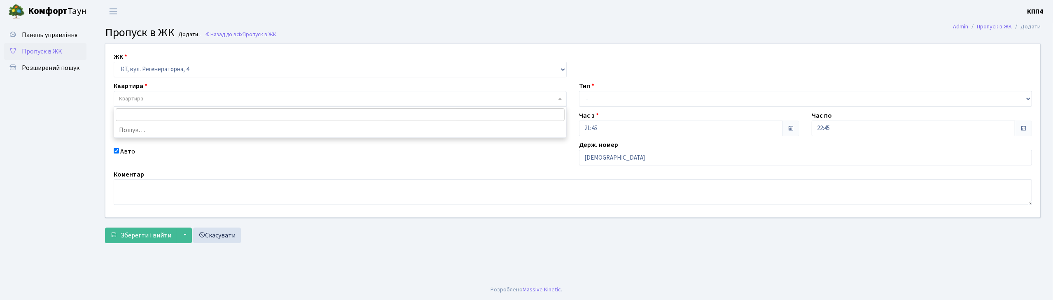
click at [162, 96] on span "Квартира" at bounding box center [337, 99] width 437 height 8
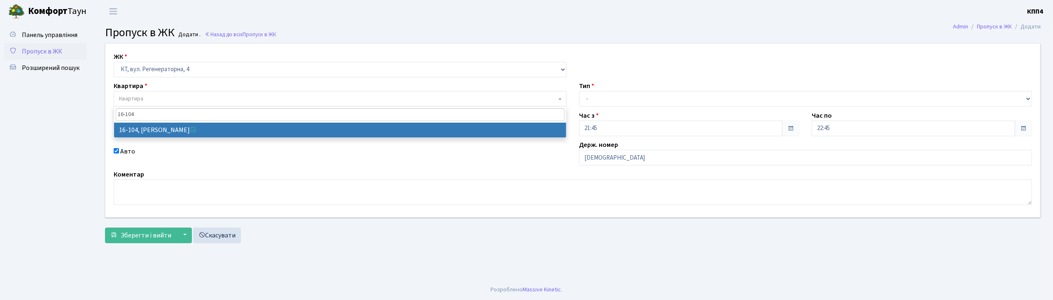
type input "16-104"
select select "8665"
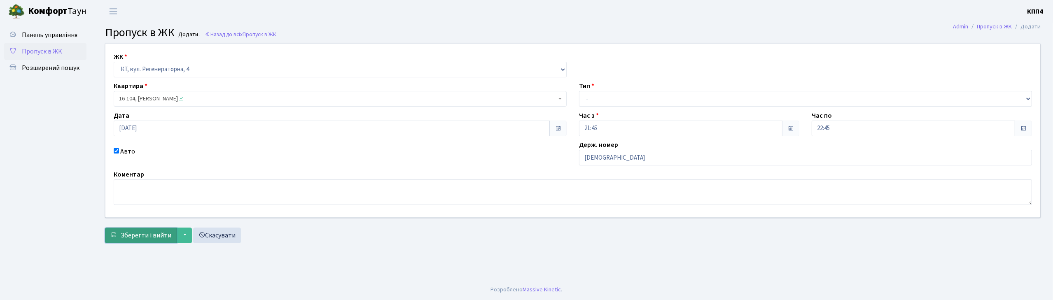
click at [152, 234] on span "Зберегти і вийти" at bounding box center [146, 235] width 51 height 9
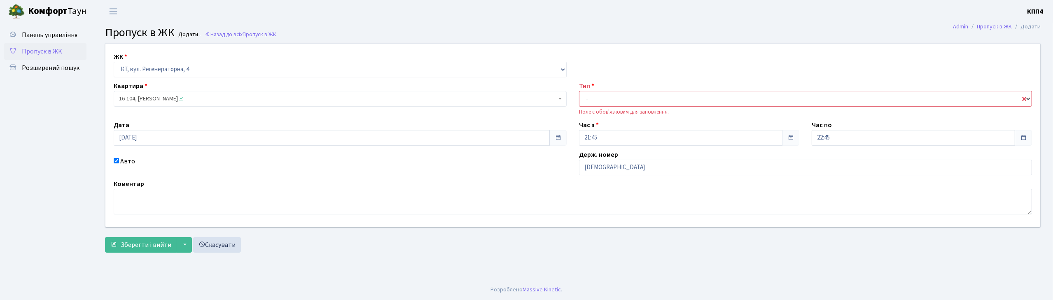
click at [585, 98] on select "- Доставка Таксі Гості Сервіс" at bounding box center [805, 99] width 453 height 16
select select "3"
click at [579, 91] on select "- Доставка Таксі Гості Сервіс" at bounding box center [805, 99] width 453 height 16
click at [141, 241] on span "Зберегти і вийти" at bounding box center [146, 244] width 51 height 9
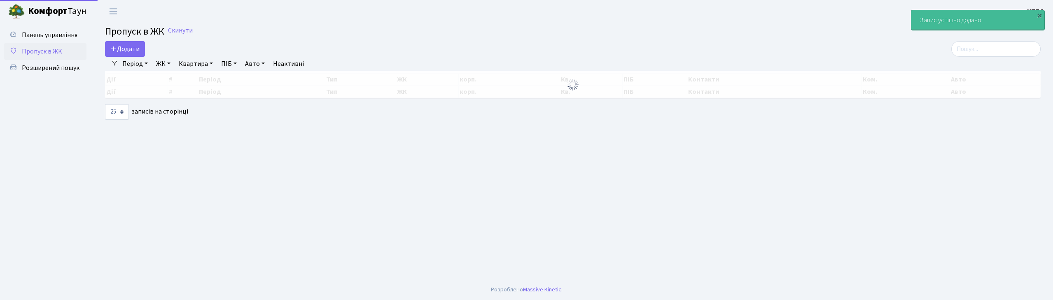
select select "25"
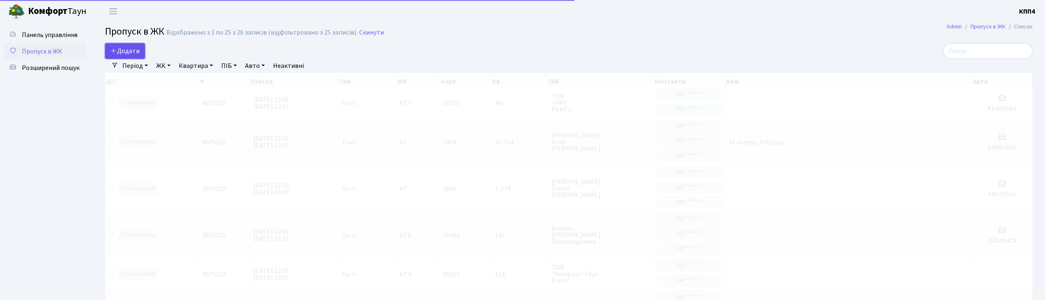
click at [127, 52] on span "Додати" at bounding box center [124, 51] width 29 height 9
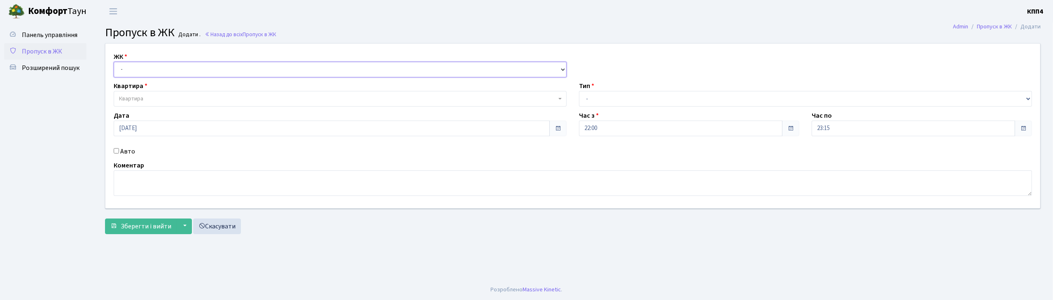
click at [145, 66] on select "- КТ, вул. Регенераторна, 4 КТ2, просп. Соборності, 17 КТ3, вул. Березнева, 16 …" at bounding box center [340, 70] width 453 height 16
select select "271"
click at [114, 62] on select "- КТ, вул. Регенераторна, 4 КТ2, просп. Соборності, 17 КТ3, вул. Березнева, 16 …" at bounding box center [340, 70] width 453 height 16
select select
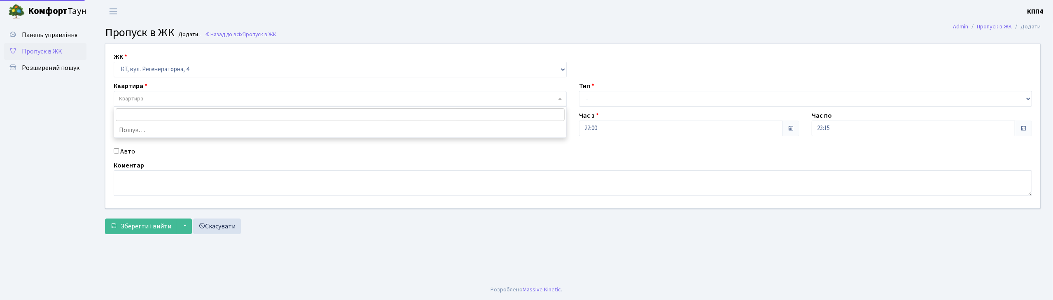
click at [156, 97] on span "Квартира" at bounding box center [337, 99] width 437 height 8
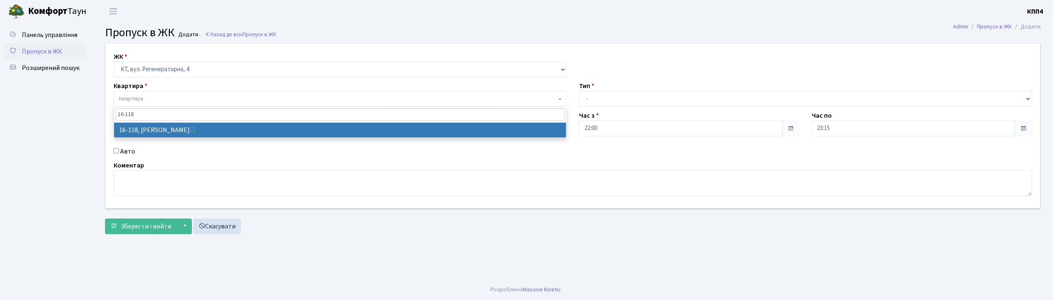
type input "16-118"
select select "8679"
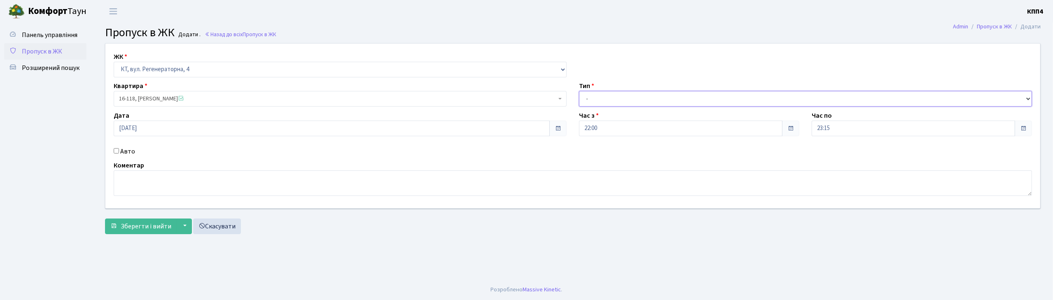
click at [621, 103] on select "- Доставка Таксі Гості Сервіс" at bounding box center [805, 99] width 453 height 16
select select "1"
click at [579, 91] on select "- Доставка Таксі Гості Сервіс" at bounding box center [805, 99] width 453 height 16
click at [160, 224] on span "Зберегти і вийти" at bounding box center [146, 226] width 51 height 9
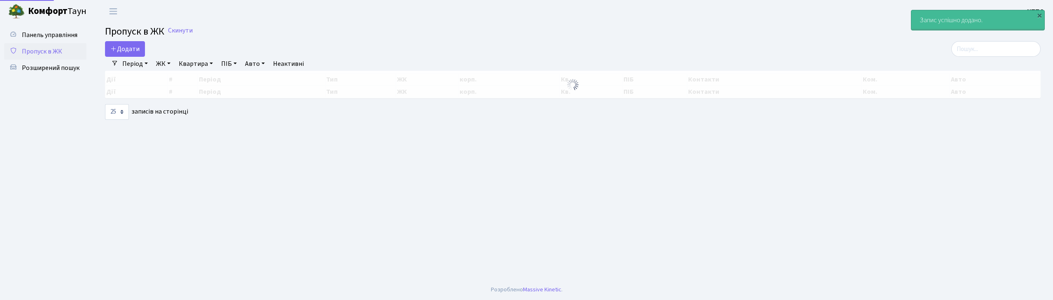
select select "25"
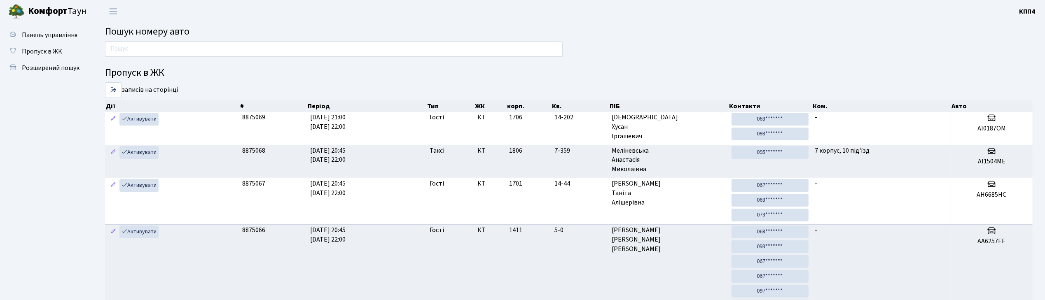
drag, startPoint x: 0, startPoint y: 0, endPoint x: 146, endPoint y: 46, distance: 152.9
click at [146, 46] on input "text" at bounding box center [333, 49] width 457 height 16
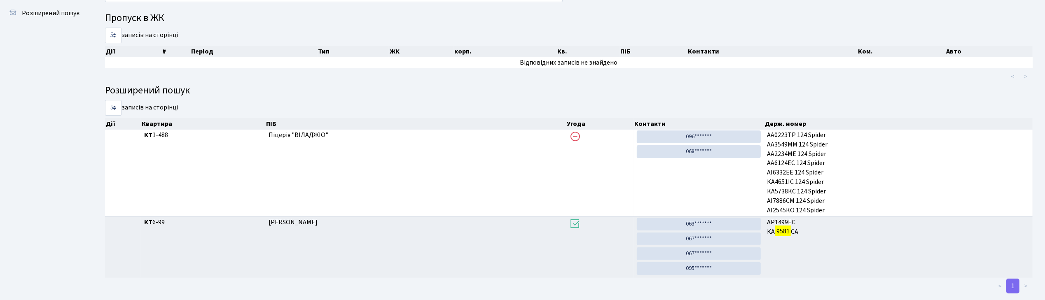
scroll to position [44, 0]
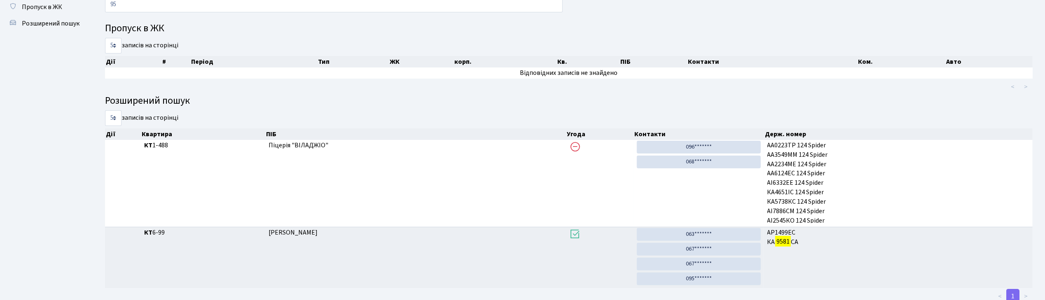
type input "9"
